Goal: Check status: Check status

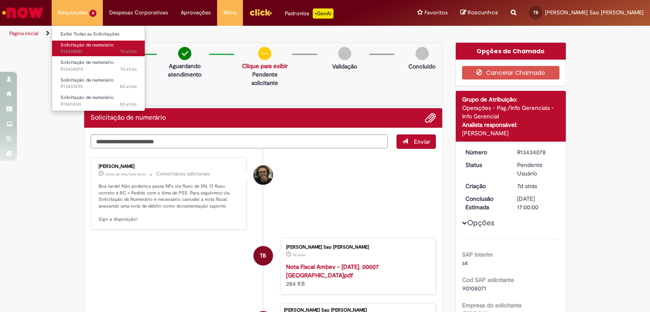
click at [94, 44] on span "Solicitação de numerário" at bounding box center [87, 45] width 53 height 6
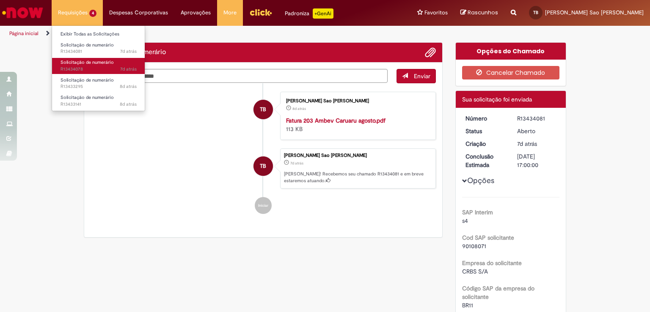
click at [96, 59] on link "Solicitação de numerário 7d atrás 7 dias atrás R13434078" at bounding box center [98, 66] width 93 height 16
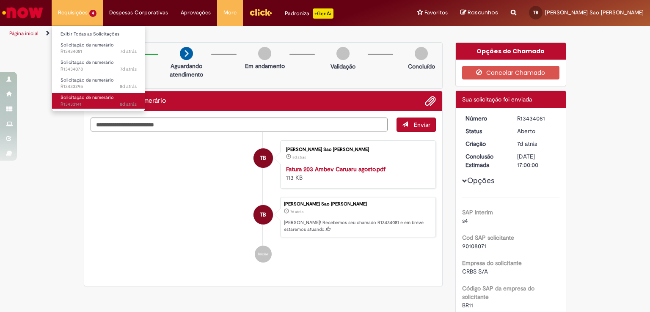
click at [101, 95] on span "Solicitação de numerário" at bounding box center [87, 97] width 53 height 6
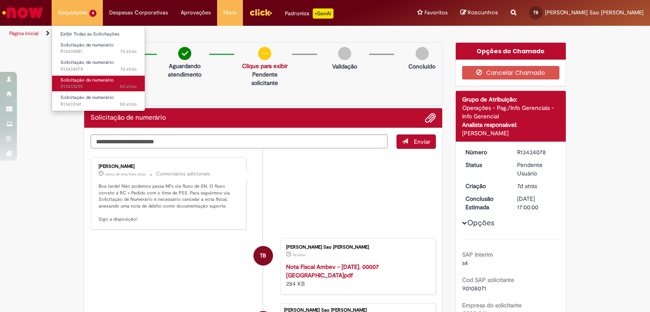
click at [100, 81] on span "Solicitação de numerário" at bounding box center [87, 80] width 53 height 6
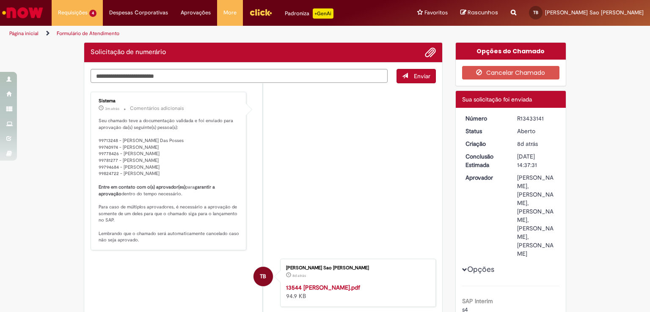
click at [289, 171] on li "Sistema 3m atrás 3 minutos atrás Comentários adicionais Seu chamado teve a docu…" at bounding box center [263, 171] width 345 height 159
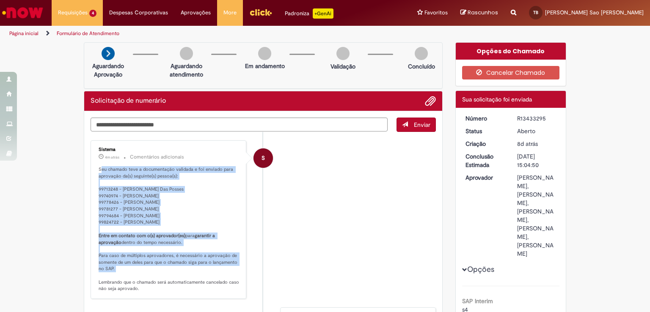
drag, startPoint x: 98, startPoint y: 161, endPoint x: 152, endPoint y: 209, distance: 72.3
click at [193, 276] on div "Sistema 4m atrás 4 minutos atrás Comentários adicionais Seu chamado teve a docu…" at bounding box center [168, 220] width 151 height 154
click at [102, 144] on div "Sistema 4m atrás 4 minutos atrás Comentários adicionais Seu chamado teve a docu…" at bounding box center [168, 220] width 151 height 154
drag, startPoint x: 94, startPoint y: 167, endPoint x: 184, endPoint y: 296, distance: 157.0
click at [184, 296] on div "Sistema 4m atrás 4 minutos atrás Comentários adicionais Seu chamado teve a docu…" at bounding box center [168, 220] width 151 height 154
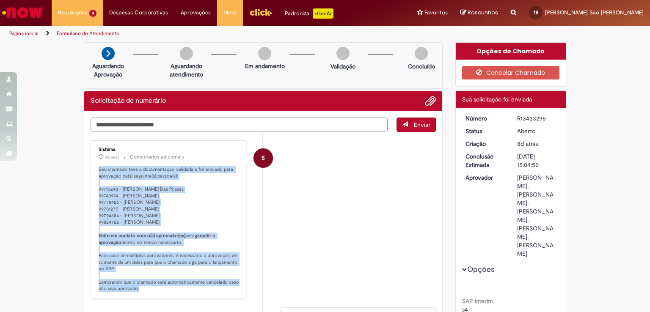
copy p "Seu chamado teve a documentação validada e foi enviado para aprovação da(s) seg…"
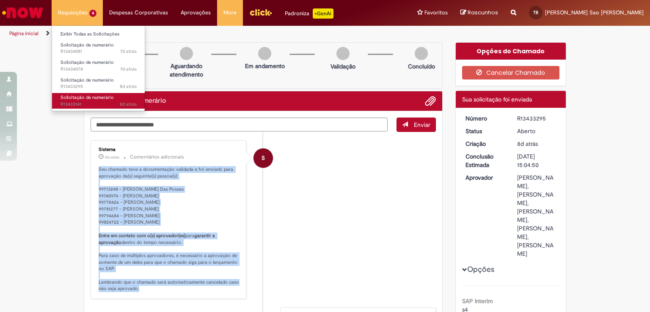
click at [105, 97] on span "Solicitação de numerário" at bounding box center [87, 97] width 53 height 6
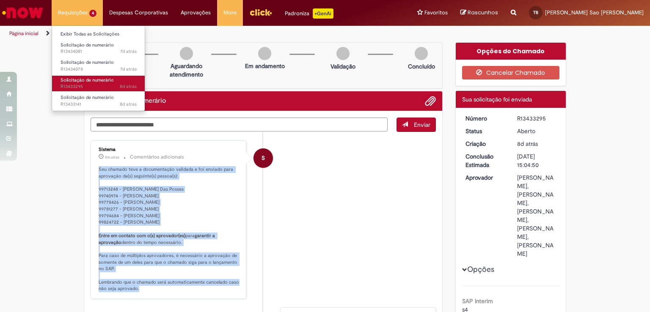
click at [105, 84] on span "8d atrás 8 dias atrás R13433295" at bounding box center [99, 86] width 76 height 7
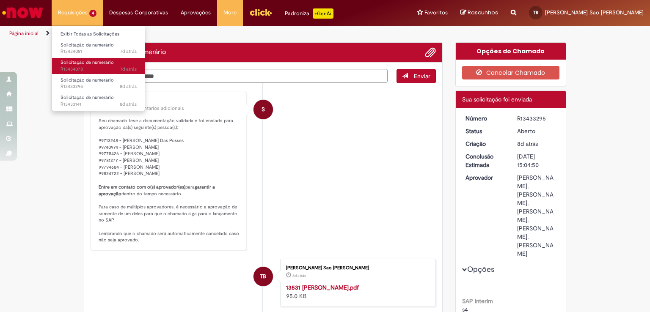
click at [113, 70] on span "7d atrás 7 dias atrás R13434078" at bounding box center [99, 69] width 76 height 7
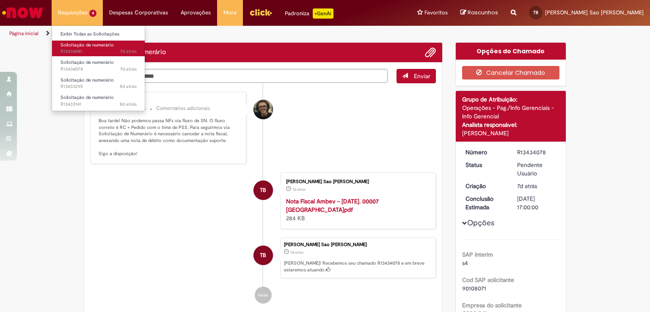
click at [115, 55] on span "7d atrás 7 dias atrás R13434081" at bounding box center [99, 51] width 76 height 7
